Goal: Transaction & Acquisition: Download file/media

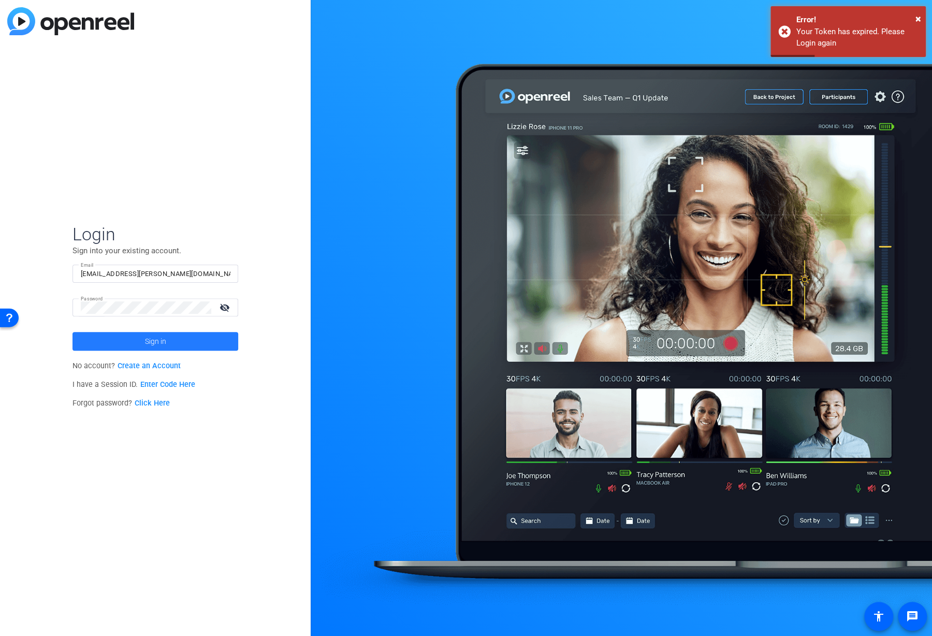
click at [162, 341] on span "Sign in" at bounding box center [154, 341] width 21 height 26
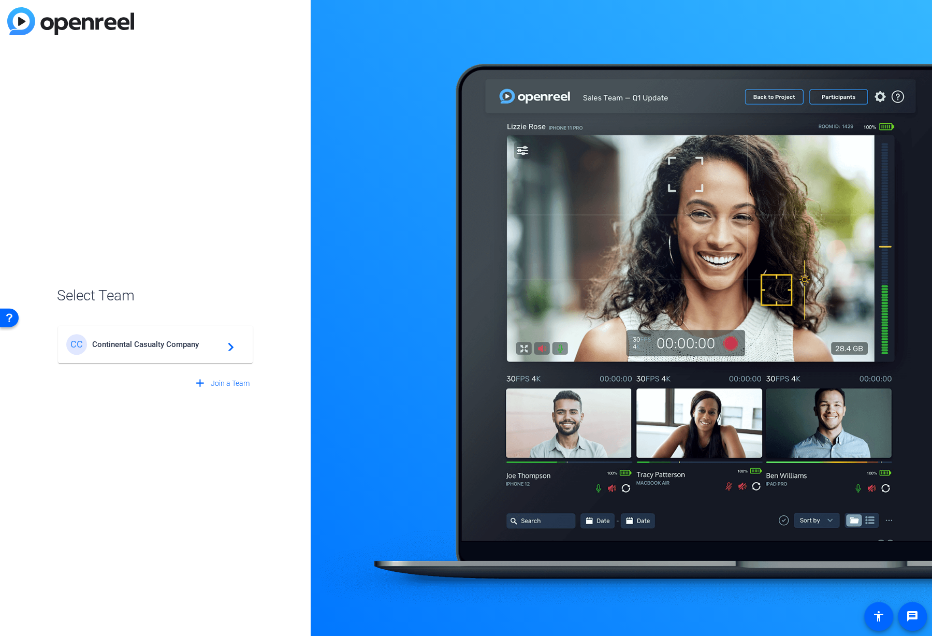
click at [162, 341] on span "Continental Casualty Company" at bounding box center [156, 344] width 129 height 9
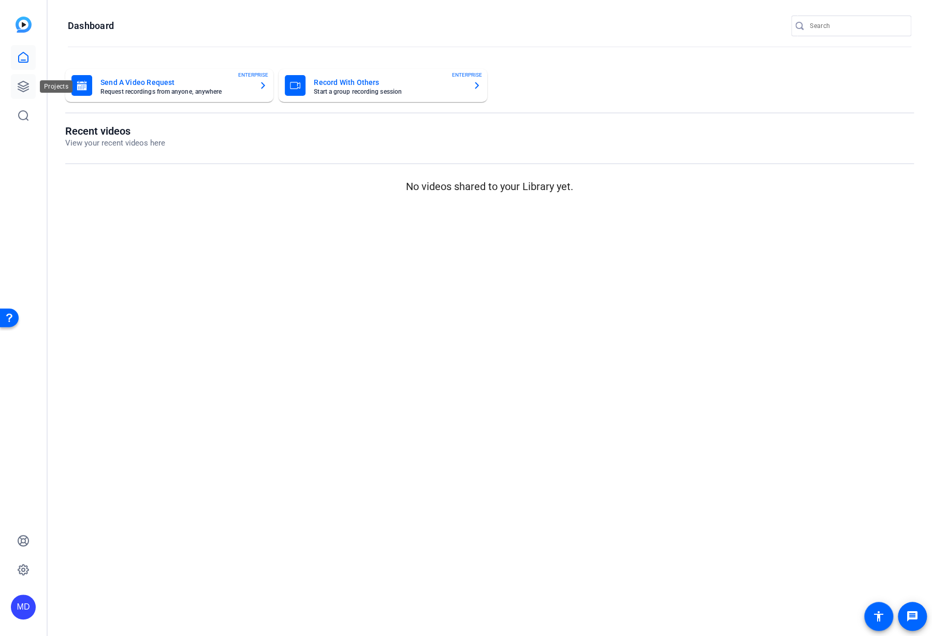
click at [24, 90] on icon at bounding box center [23, 86] width 12 height 12
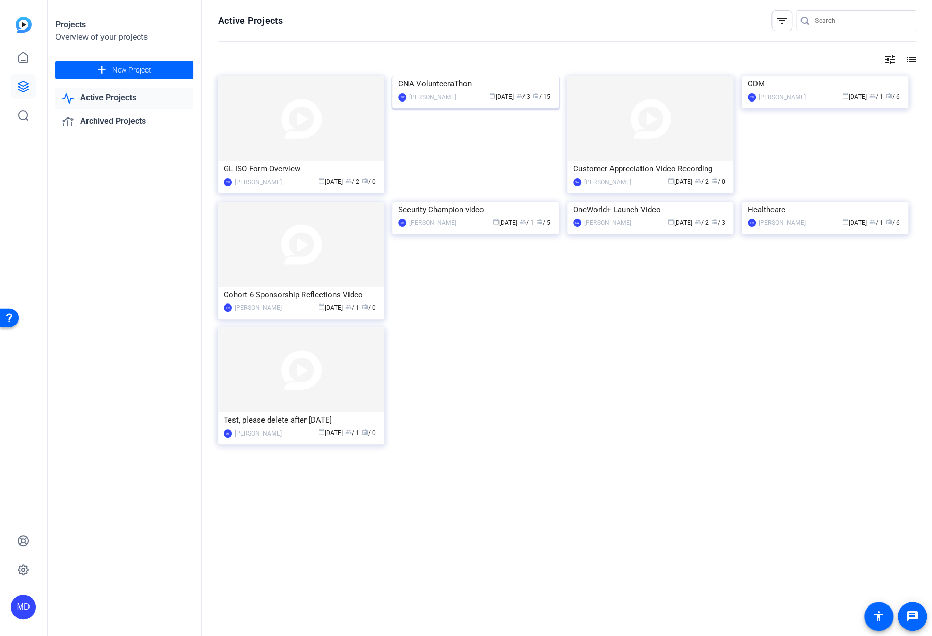
click at [491, 76] on img at bounding box center [475, 76] width 166 height 0
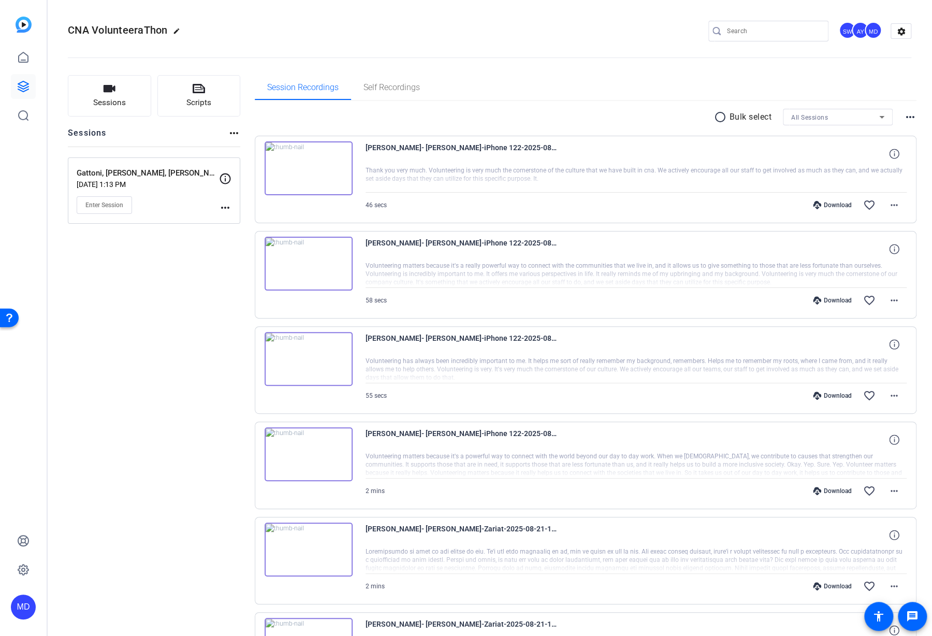
click at [155, 414] on div "Sessions Scripts Sessions more_horiz Gattoni, [PERSON_NAME], [PERSON_NAME] [DAT…" at bounding box center [154, 603] width 172 height 1057
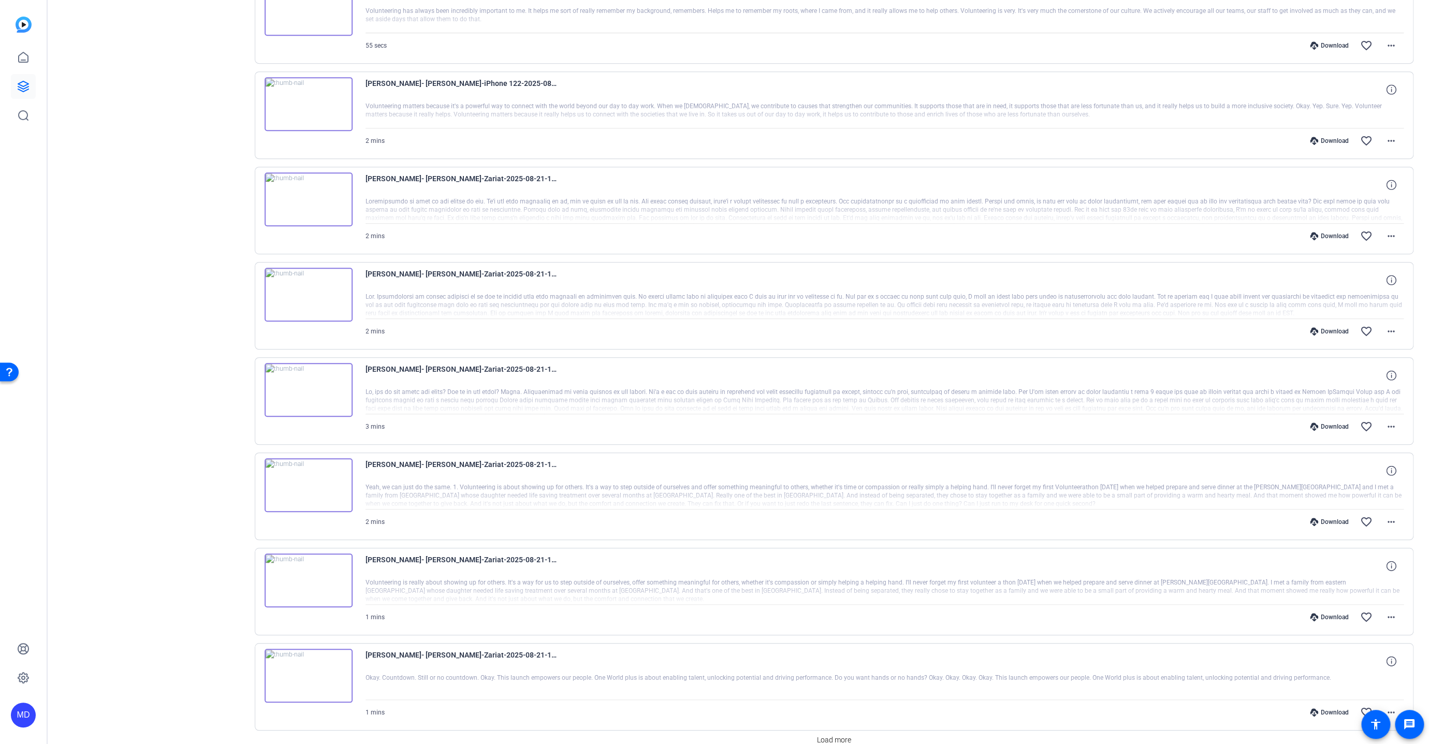
scroll to position [397, 0]
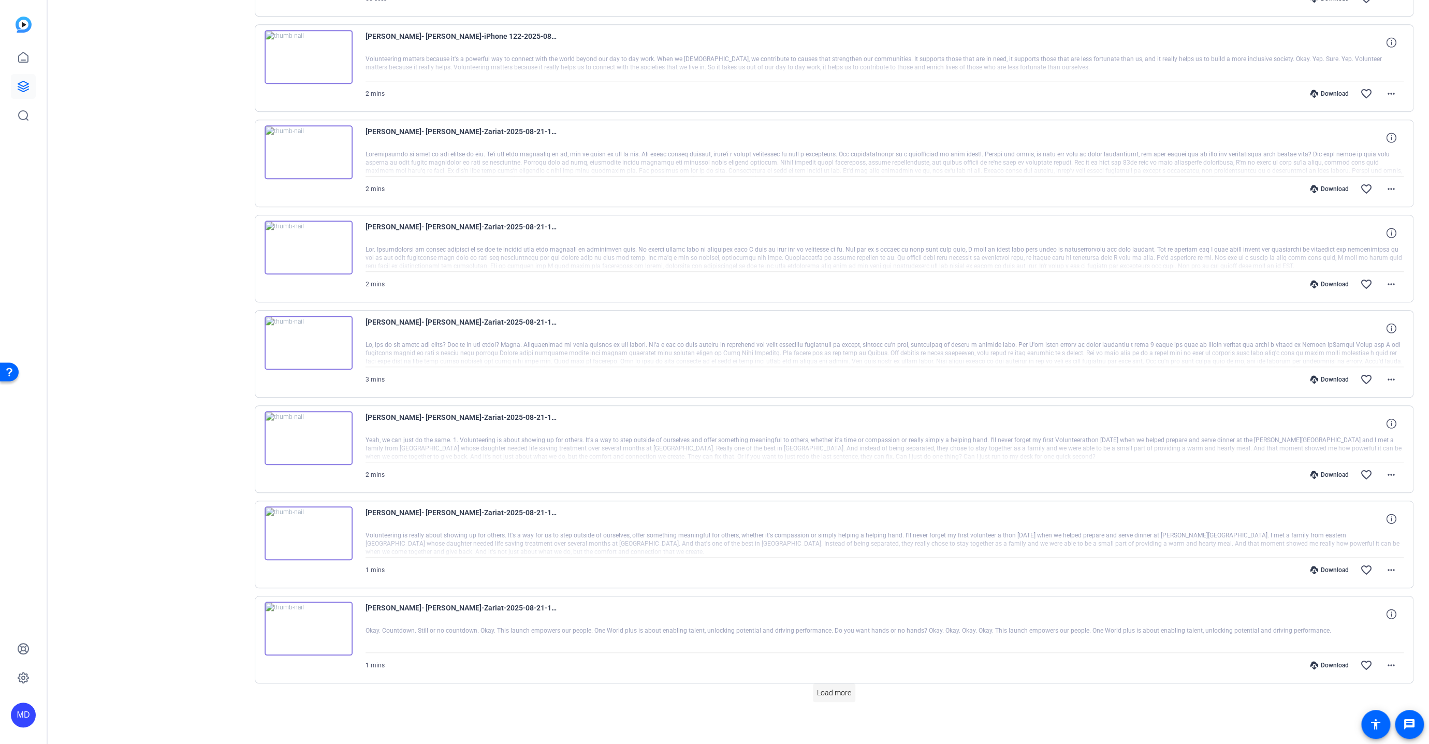
click at [831, 635] on span "Load more" at bounding box center [834, 692] width 34 height 11
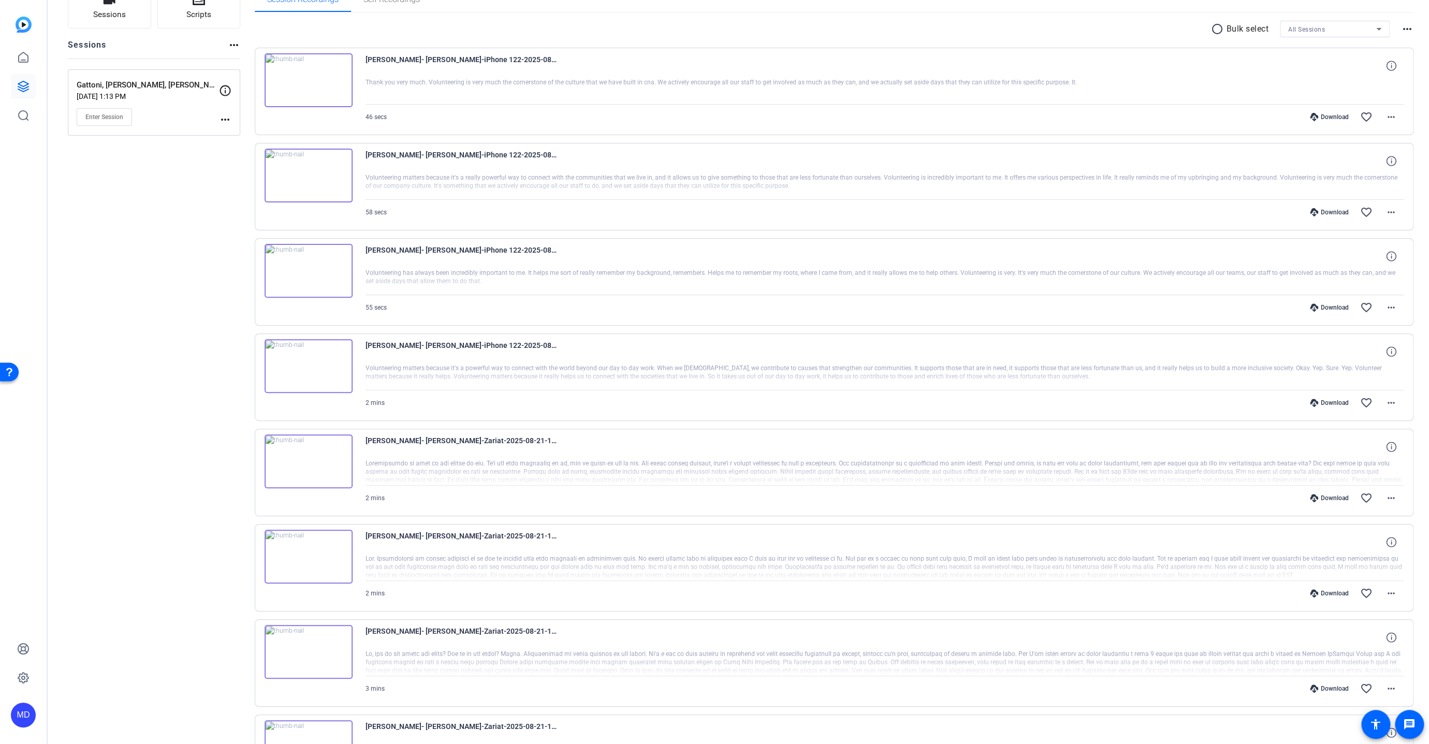
scroll to position [0, 0]
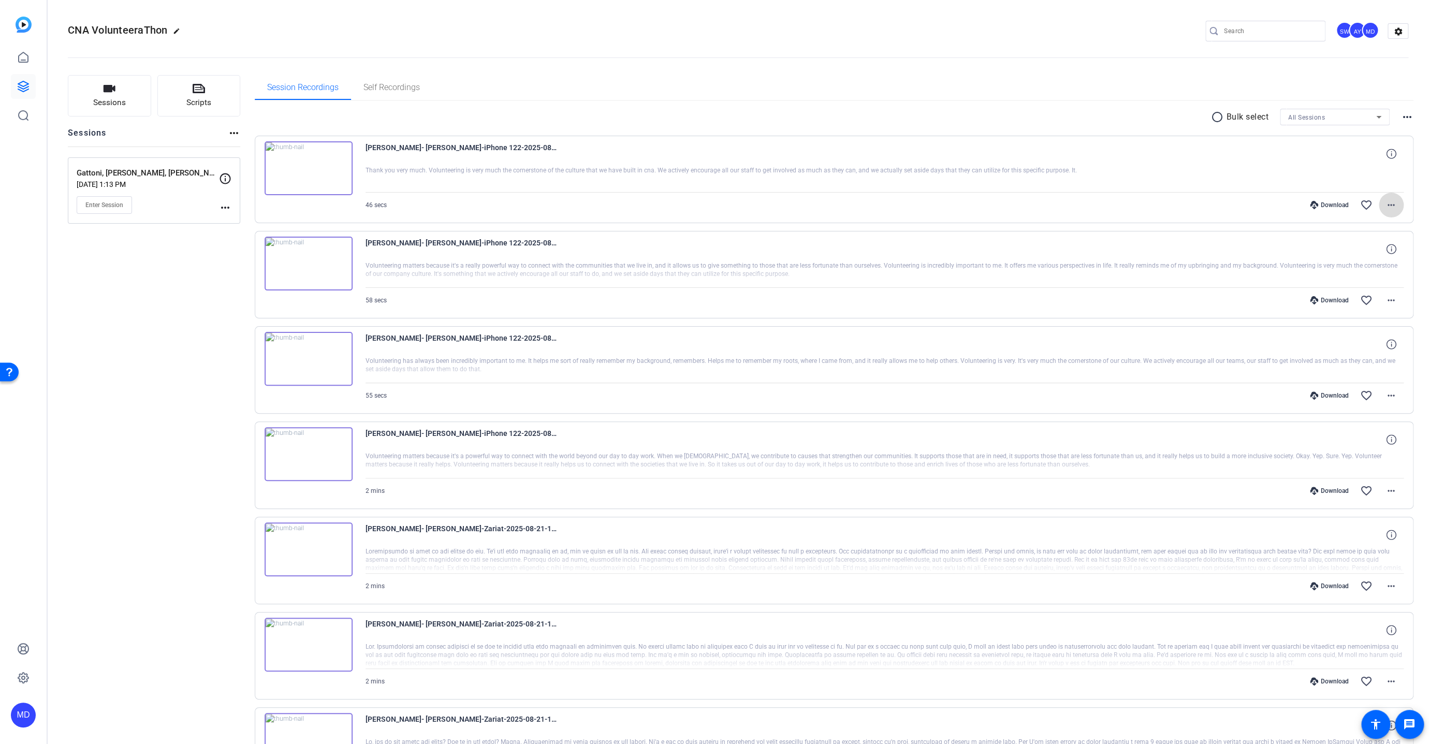
click at [931, 203] on mat-icon "more_horiz" at bounding box center [1391, 205] width 12 height 12
click at [931, 250] on span "Download MP4" at bounding box center [1359, 251] width 62 height 12
click at [931, 115] on mat-icon "radio_button_unchecked" at bounding box center [1219, 117] width 16 height 12
click at [931, 115] on span at bounding box center [1250, 117] width 36 height 25
click at [931, 133] on span "Select All" at bounding box center [1263, 133] width 55 height 12
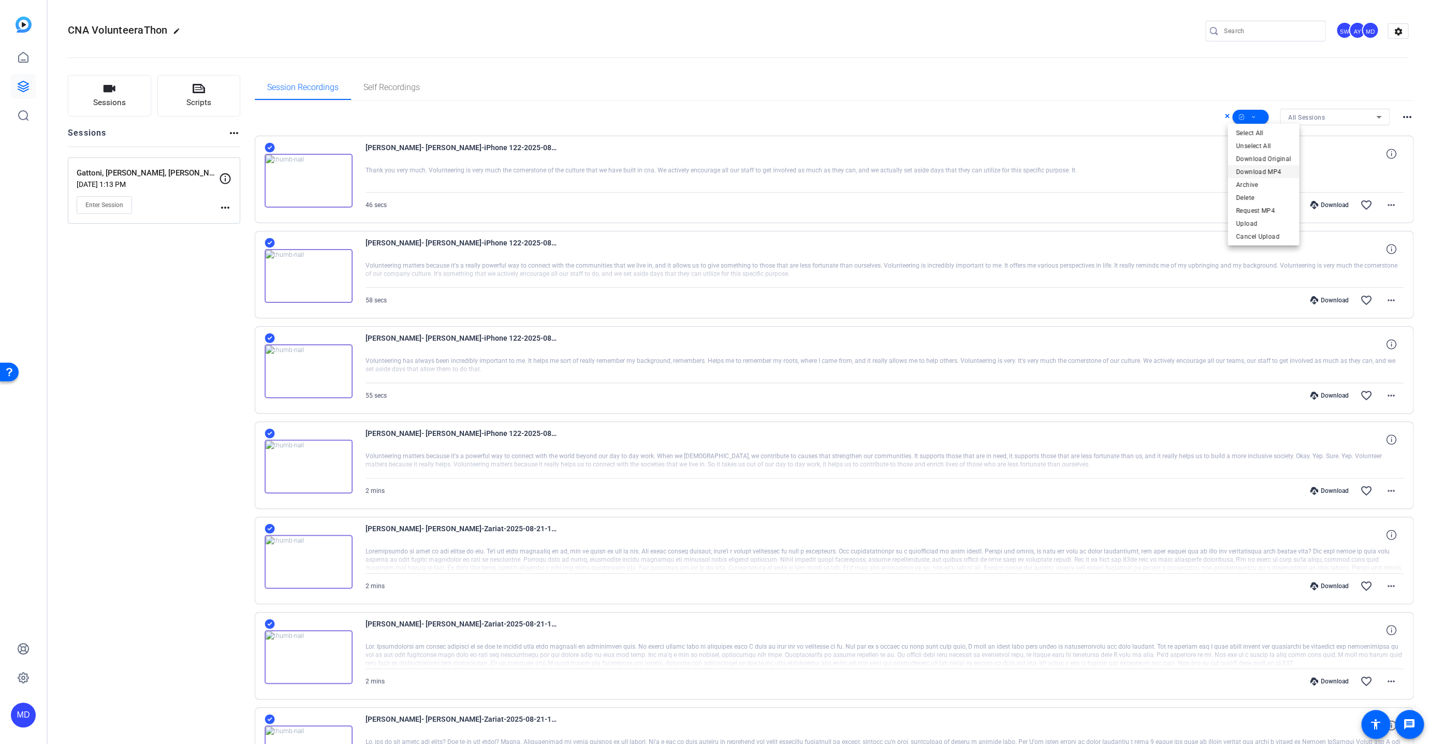
click at [931, 171] on span "Download MP4" at bounding box center [1263, 172] width 55 height 12
click at [417, 87] on span "Self Recordings" at bounding box center [391, 87] width 56 height 8
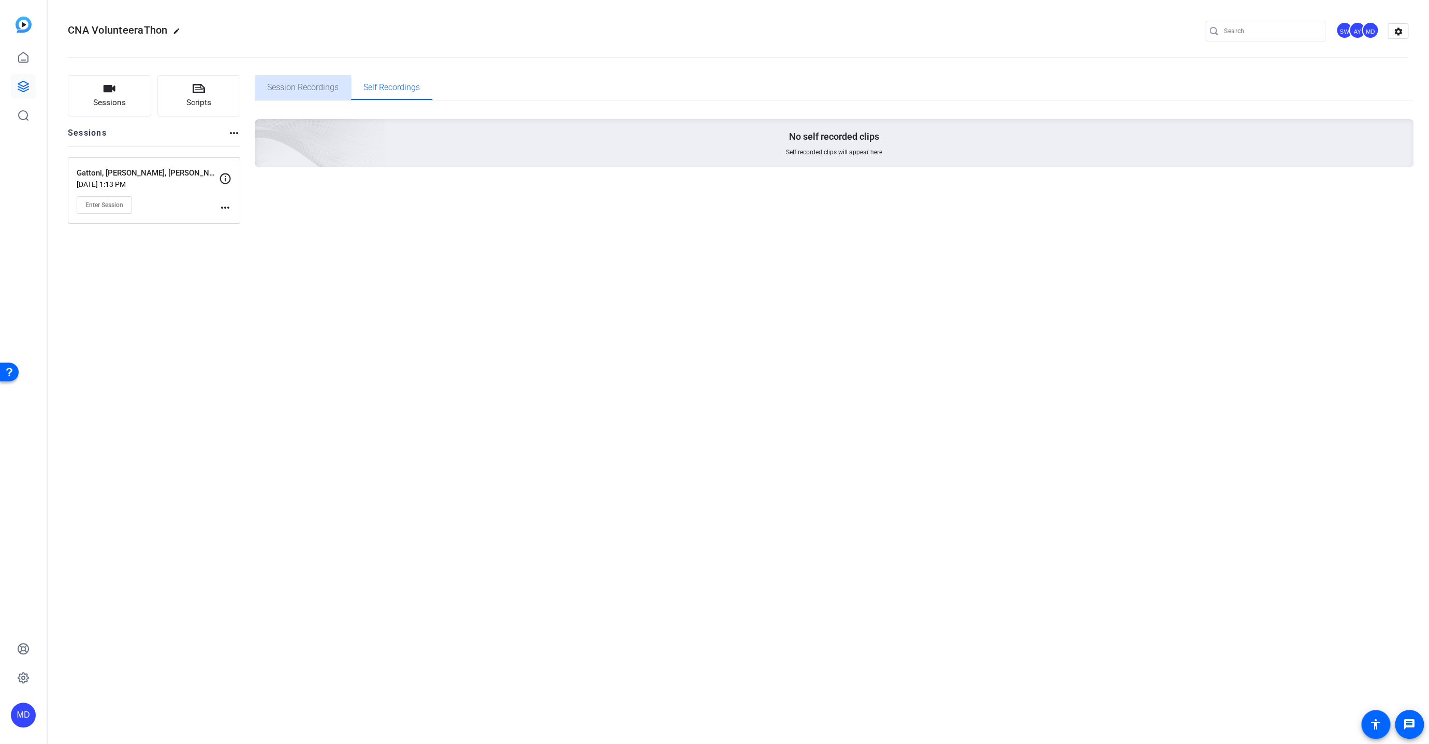
click at [280, 89] on span "Session Recordings" at bounding box center [302, 87] width 71 height 8
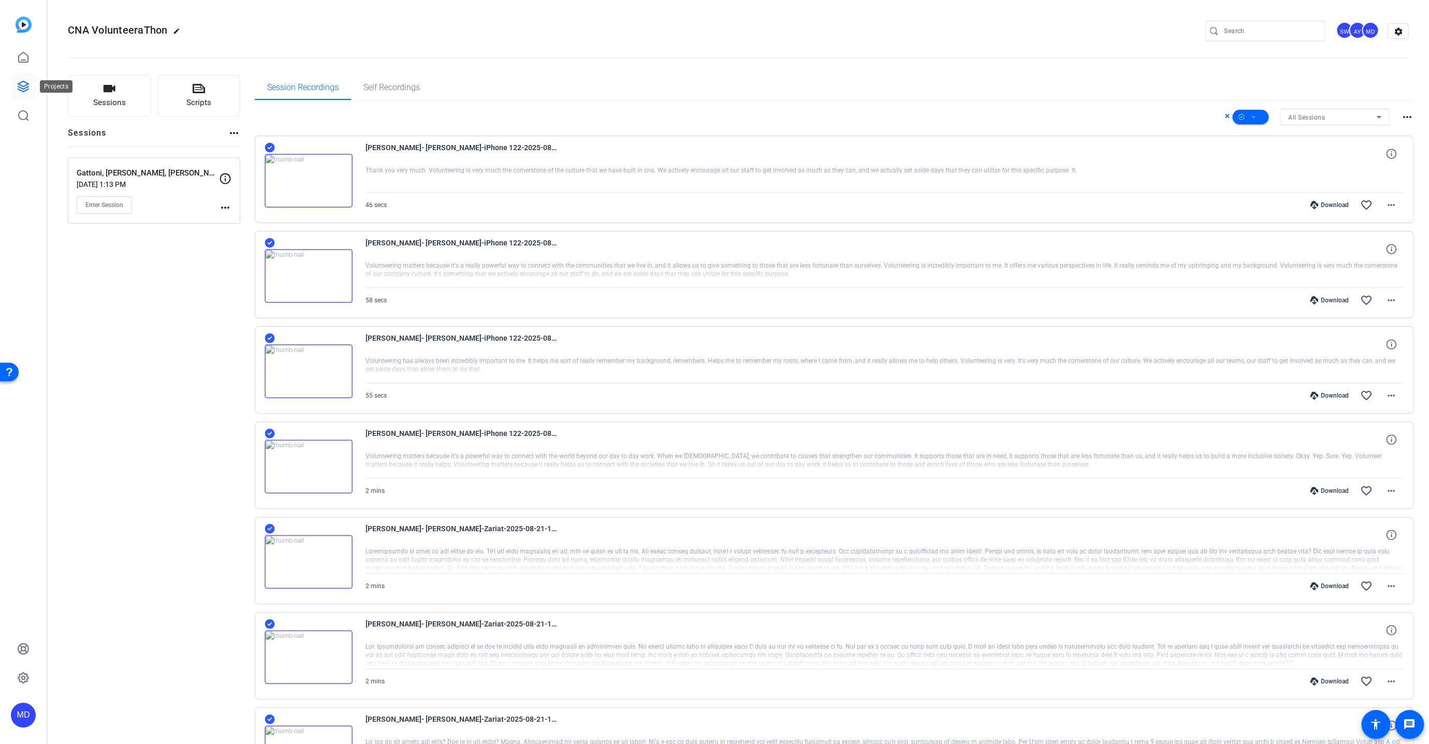
click at [21, 81] on icon at bounding box center [23, 86] width 12 height 12
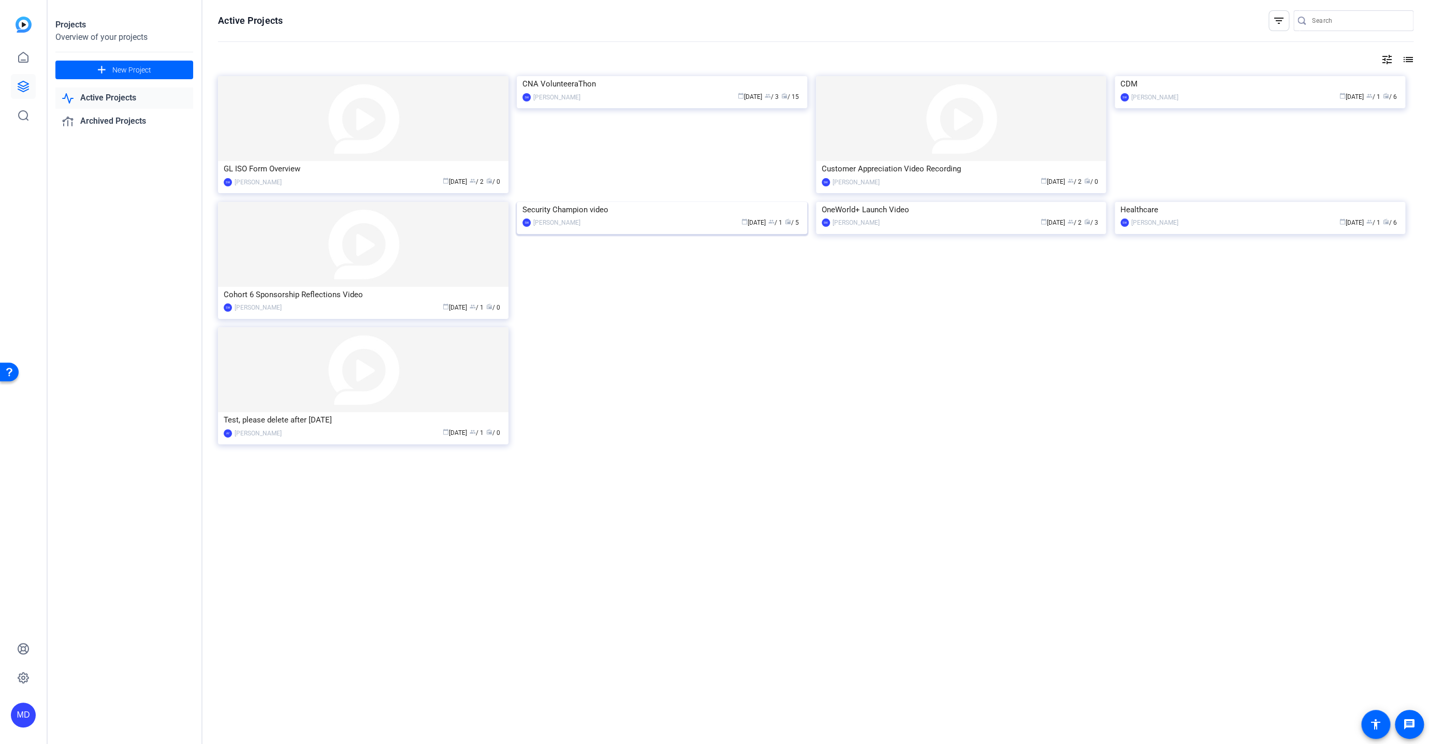
click at [674, 202] on img at bounding box center [662, 202] width 290 height 0
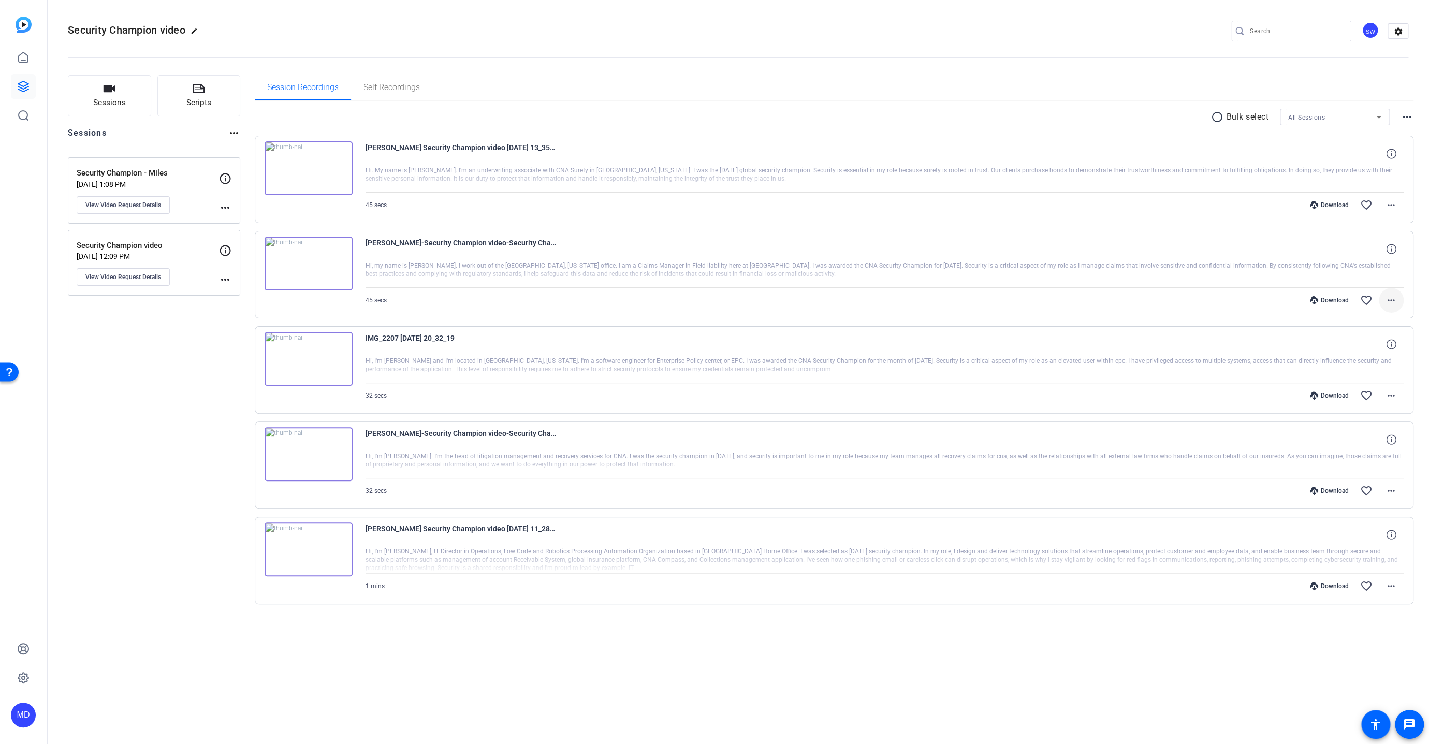
click at [931, 297] on mat-icon "more_horiz" at bounding box center [1391, 300] width 12 height 12
click at [931, 344] on span "Download MP4" at bounding box center [1364, 347] width 62 height 12
click at [931, 199] on mat-icon "more_horiz" at bounding box center [1391, 205] width 12 height 12
click at [931, 252] on span "Download MP4" at bounding box center [1364, 251] width 62 height 12
click at [931, 393] on mat-icon "more_horiz" at bounding box center [1391, 395] width 12 height 12
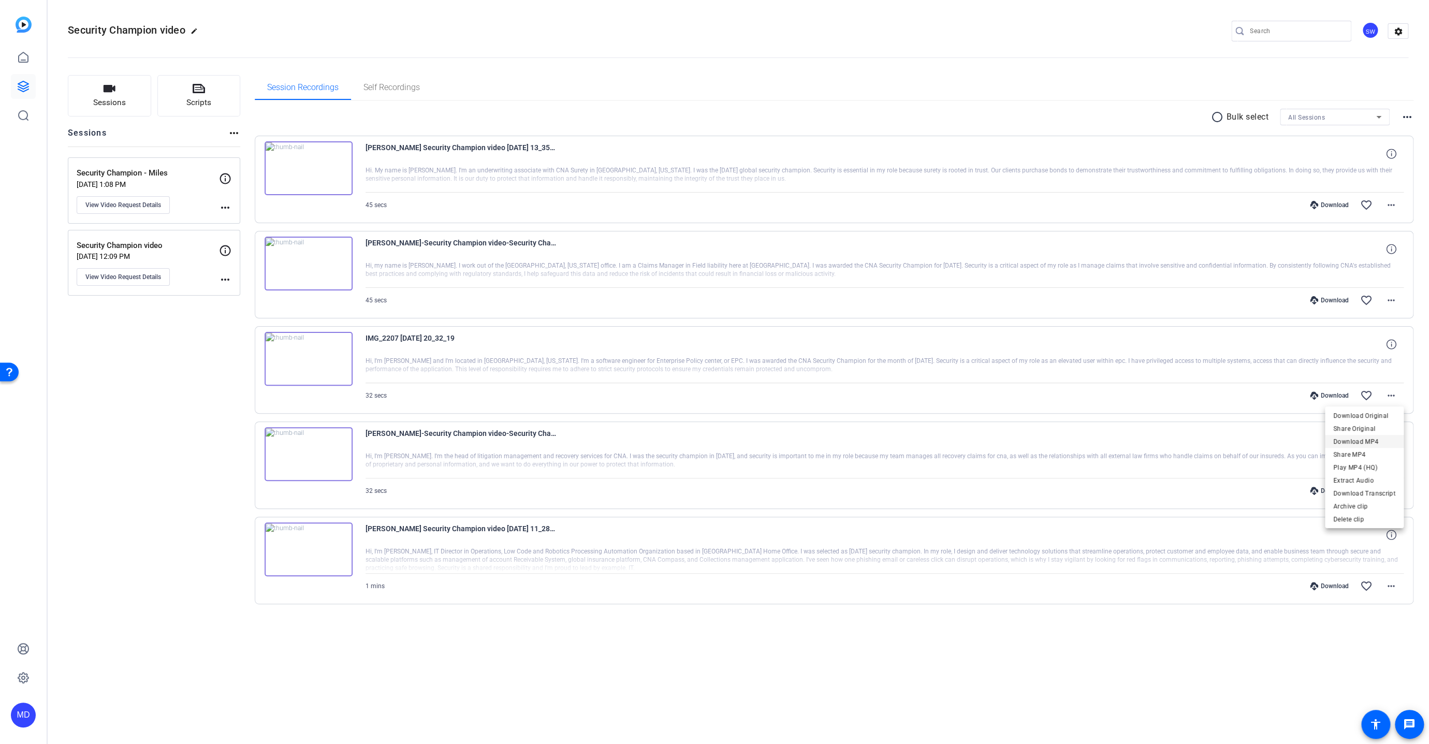
click at [931, 444] on span "Download MP4" at bounding box center [1364, 441] width 62 height 12
click at [304, 357] on img at bounding box center [309, 359] width 88 height 54
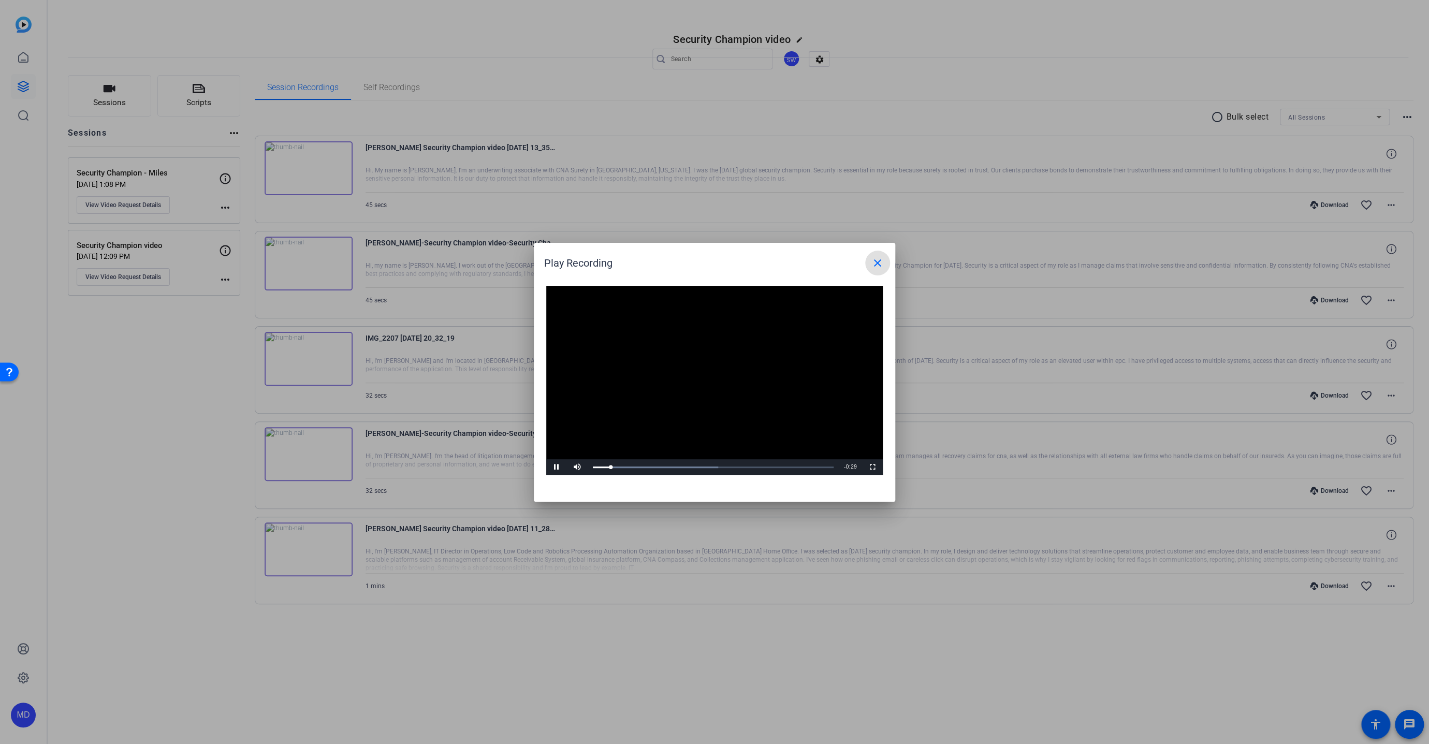
click at [876, 264] on mat-icon "close" at bounding box center [877, 263] width 12 height 12
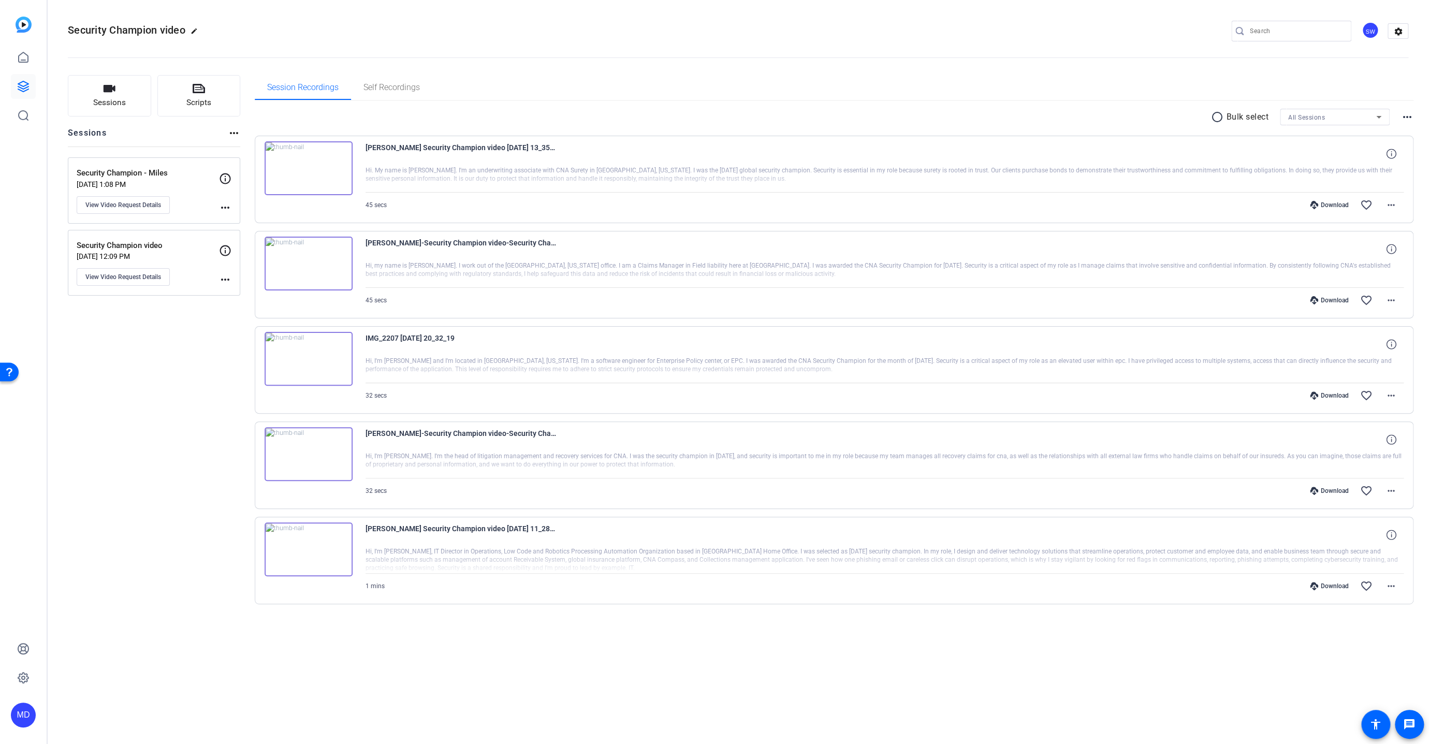
click at [931, 345] on div "IMG_2207 [DATE] 20_32_19" at bounding box center [884, 344] width 1038 height 25
click at [931, 393] on mat-icon "more_horiz" at bounding box center [1391, 395] width 12 height 12
click at [931, 415] on span "Download Original" at bounding box center [1364, 415] width 62 height 12
click at [14, 80] on link at bounding box center [23, 86] width 25 height 25
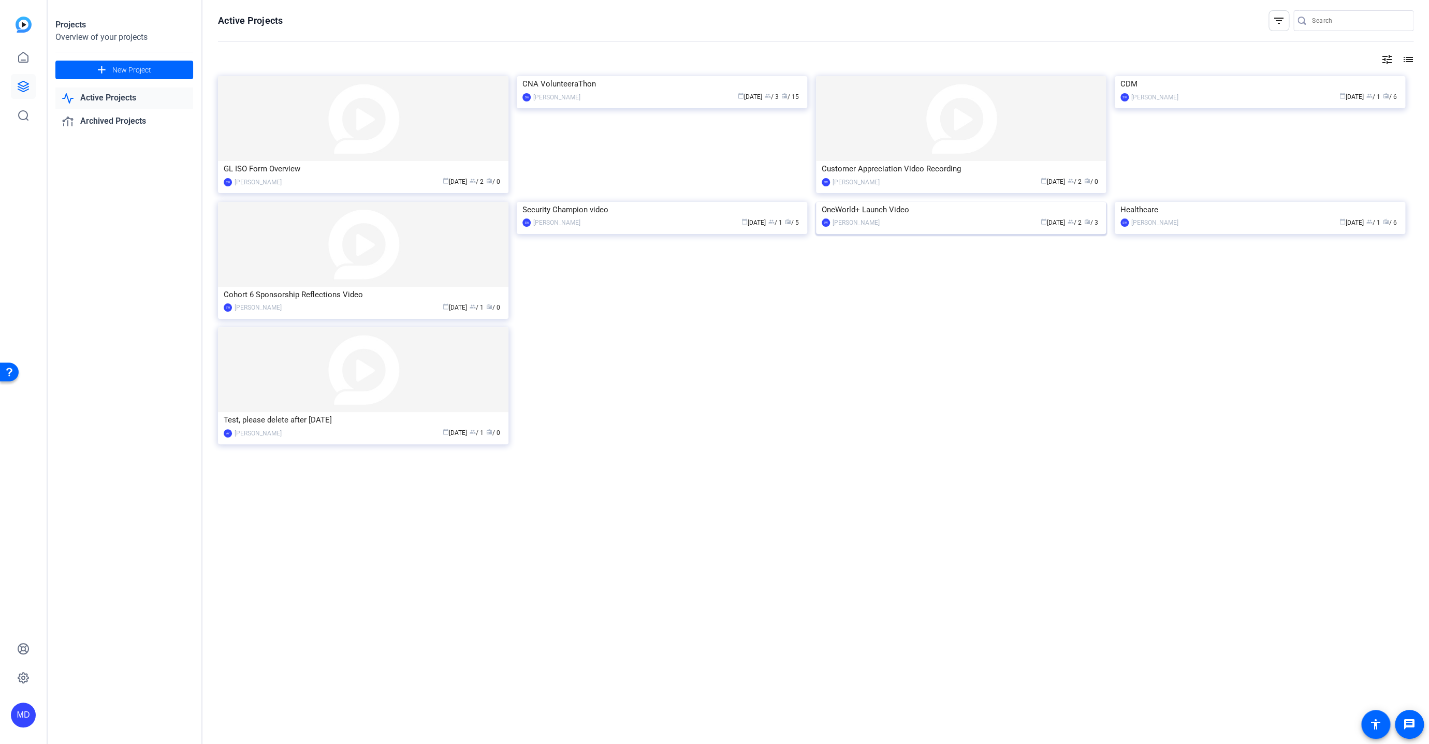
click at [927, 202] on img at bounding box center [961, 202] width 290 height 0
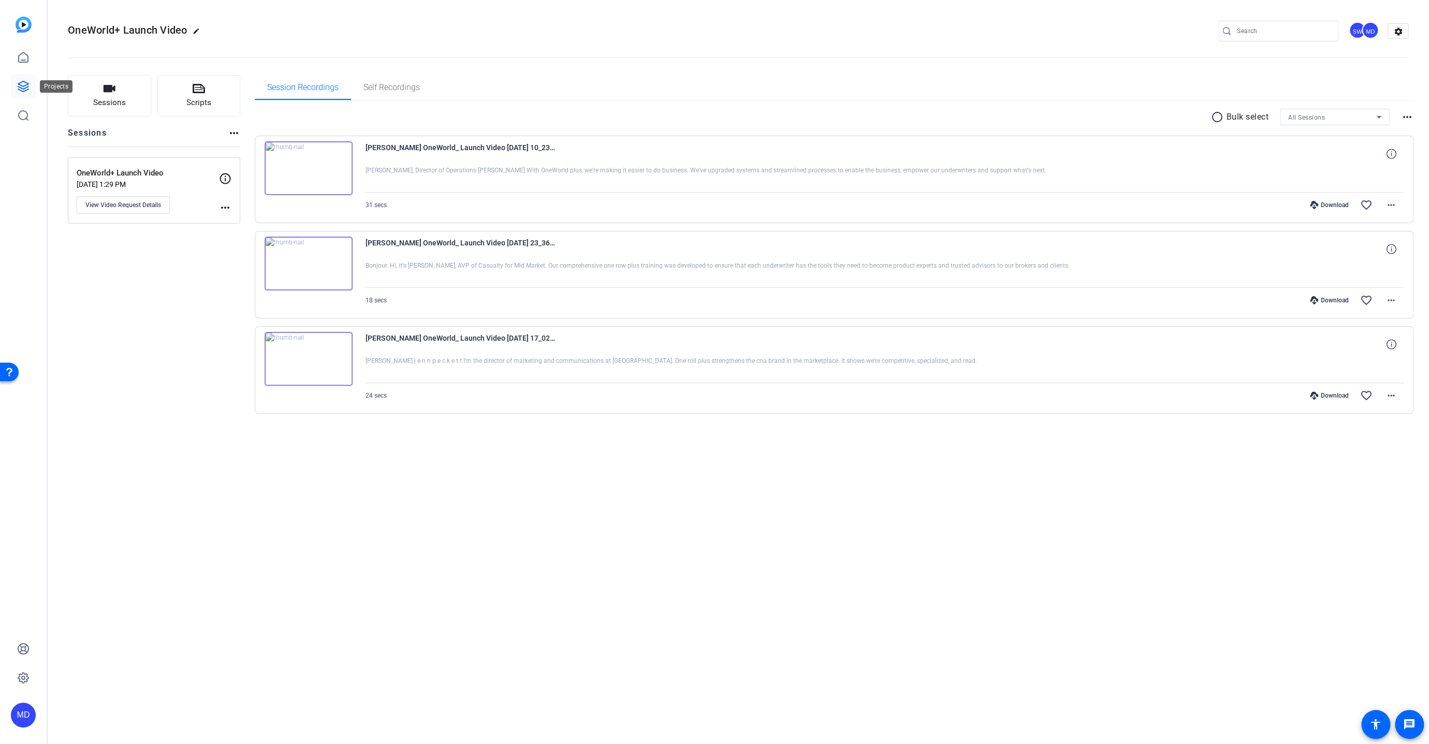
click at [23, 80] on link at bounding box center [23, 86] width 25 height 25
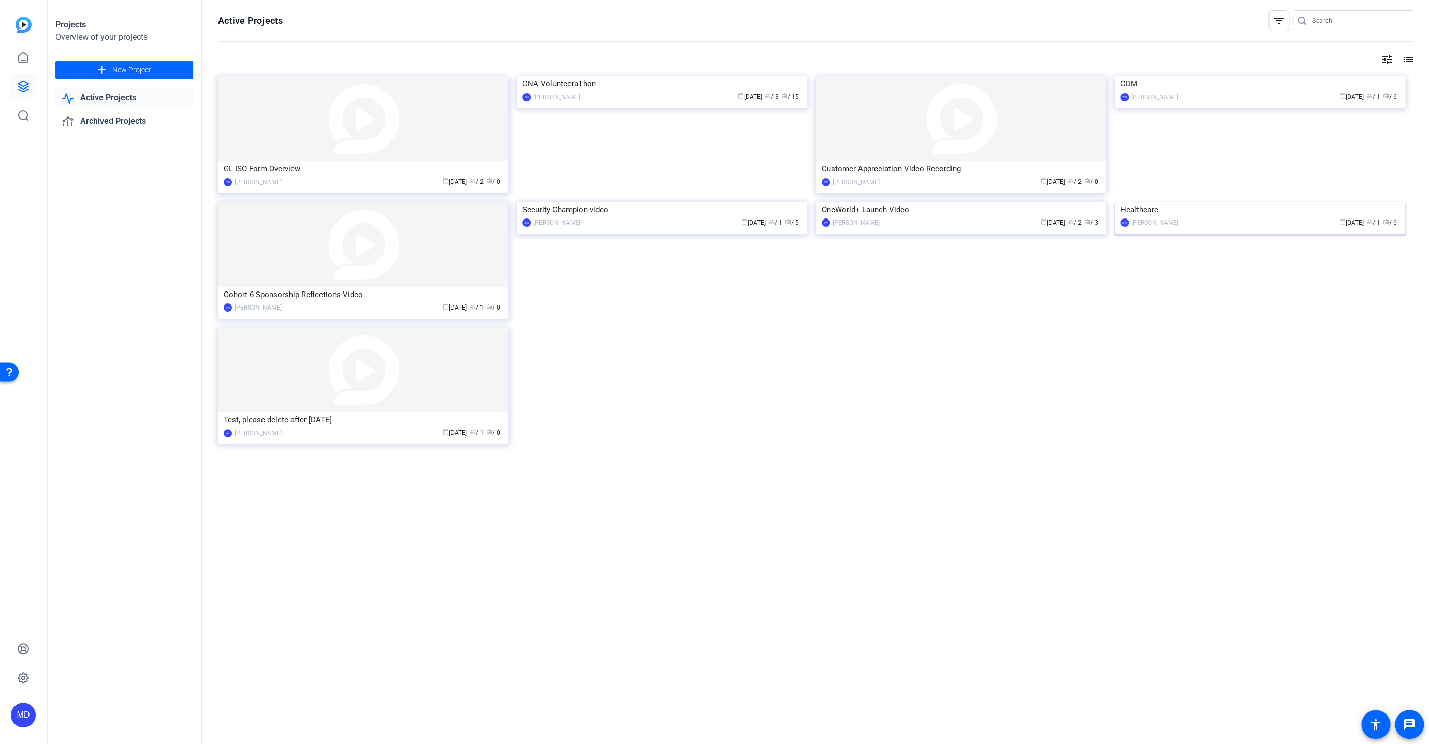
click at [931, 202] on img at bounding box center [1260, 202] width 290 height 0
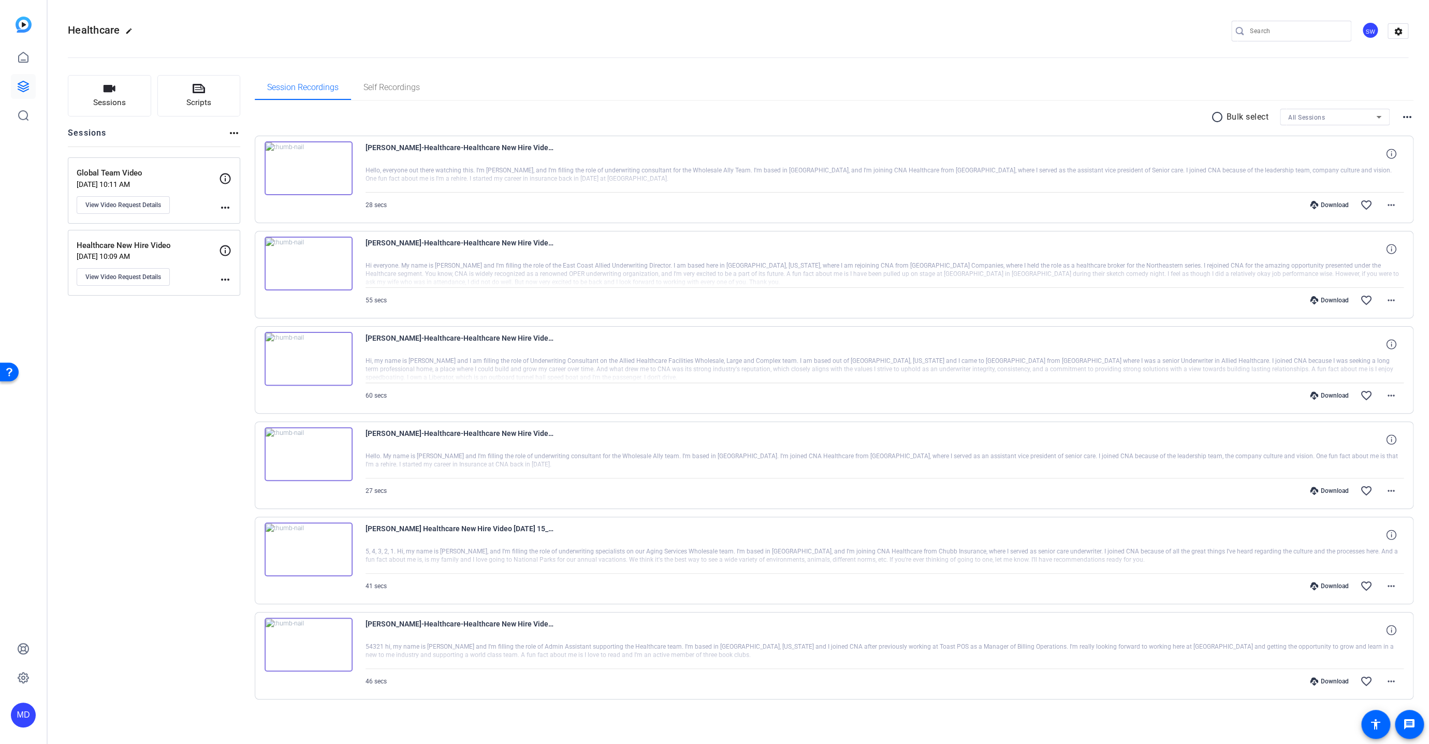
click at [60, 450] on div "Sessions Scripts Sessions more_horiz Global Team Video [DATE] 10:11 AM View Vid…" at bounding box center [738, 403] width 1382 height 683
click at [931, 206] on mat-icon "more_horiz" at bounding box center [1391, 205] width 12 height 12
click at [931, 248] on span "Download MP4" at bounding box center [1364, 251] width 62 height 12
click at [931, 120] on mat-icon "radio_button_unchecked" at bounding box center [1219, 117] width 16 height 12
click at [931, 112] on icon at bounding box center [1253, 117] width 5 height 13
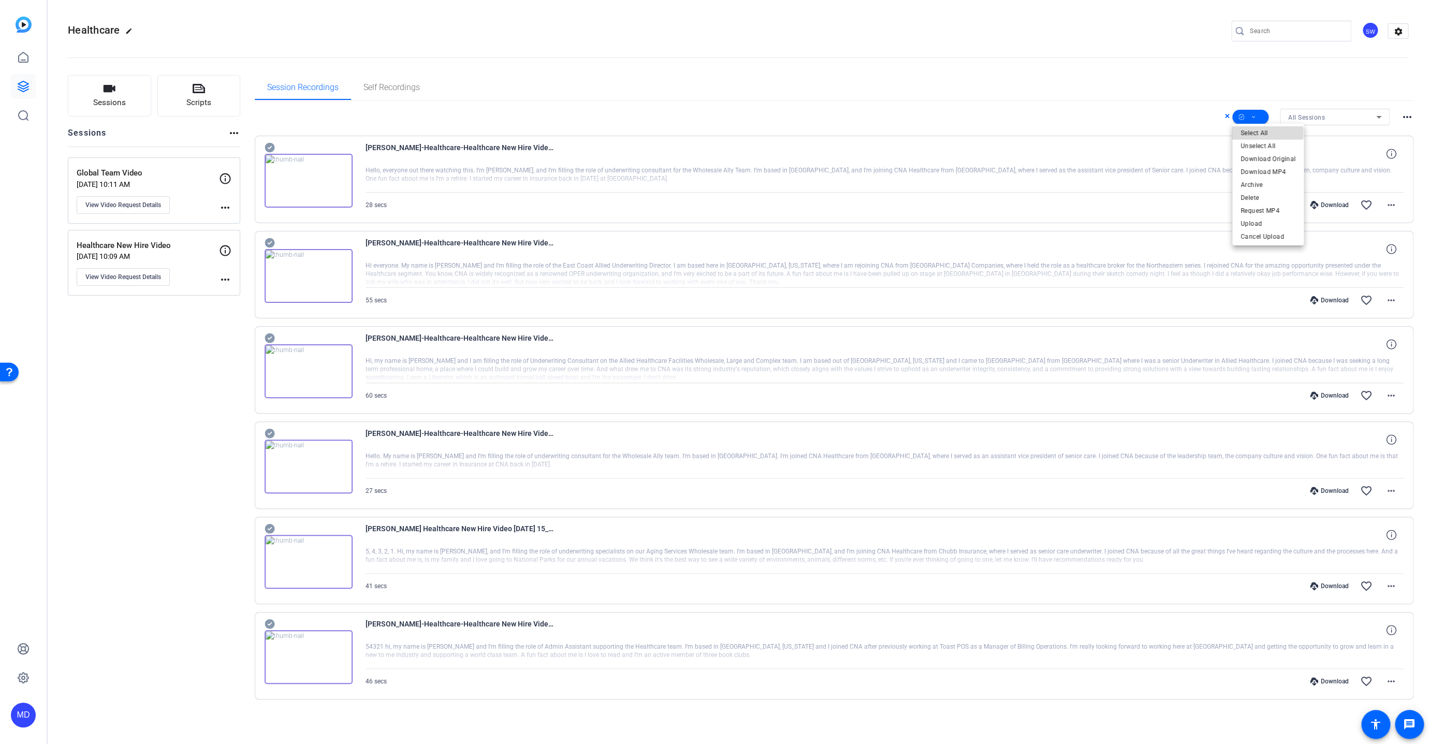
click at [931, 133] on span "Select All" at bounding box center [1267, 133] width 55 height 12
click at [267, 147] on div at bounding box center [714, 372] width 1429 height 744
click at [267, 143] on icon at bounding box center [270, 148] width 10 height 10
click at [931, 113] on span at bounding box center [1250, 117] width 36 height 25
click at [931, 174] on span "Download MP4" at bounding box center [1267, 172] width 55 height 12
